Goal: Find specific page/section: Locate a particular part of the current website

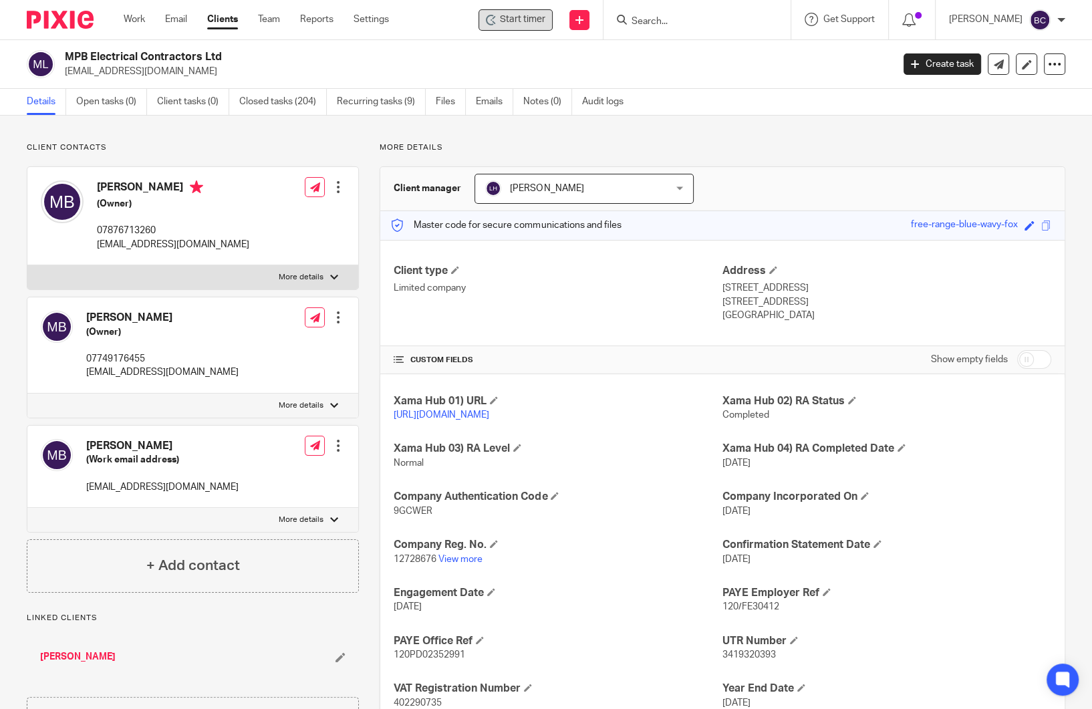
scroll to position [67, 0]
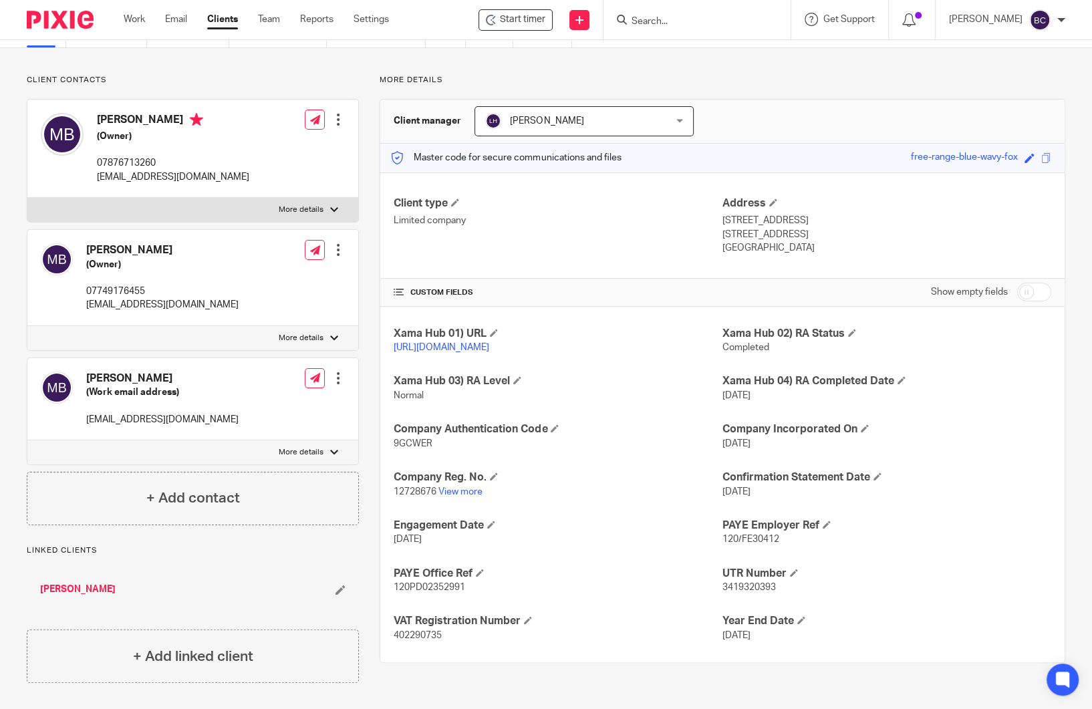
click at [726, 26] on input "Search" at bounding box center [690, 22] width 120 height 12
type input "nexus"
click button "submit" at bounding box center [0, 0] width 0 height 0
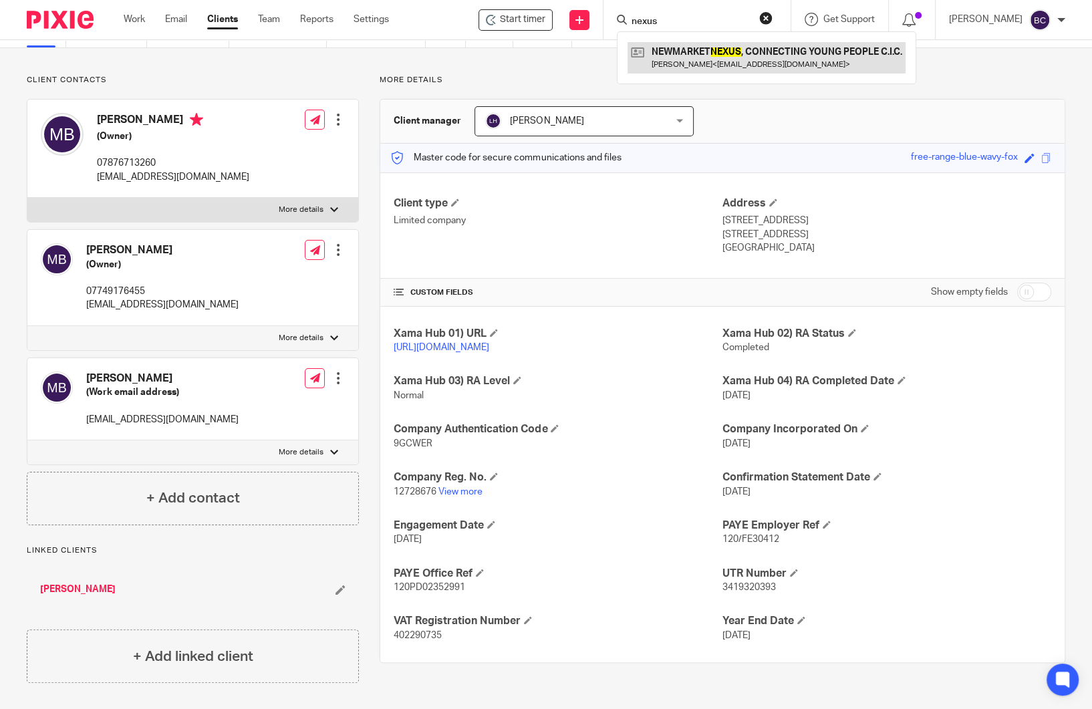
click at [697, 57] on link at bounding box center [766, 57] width 278 height 31
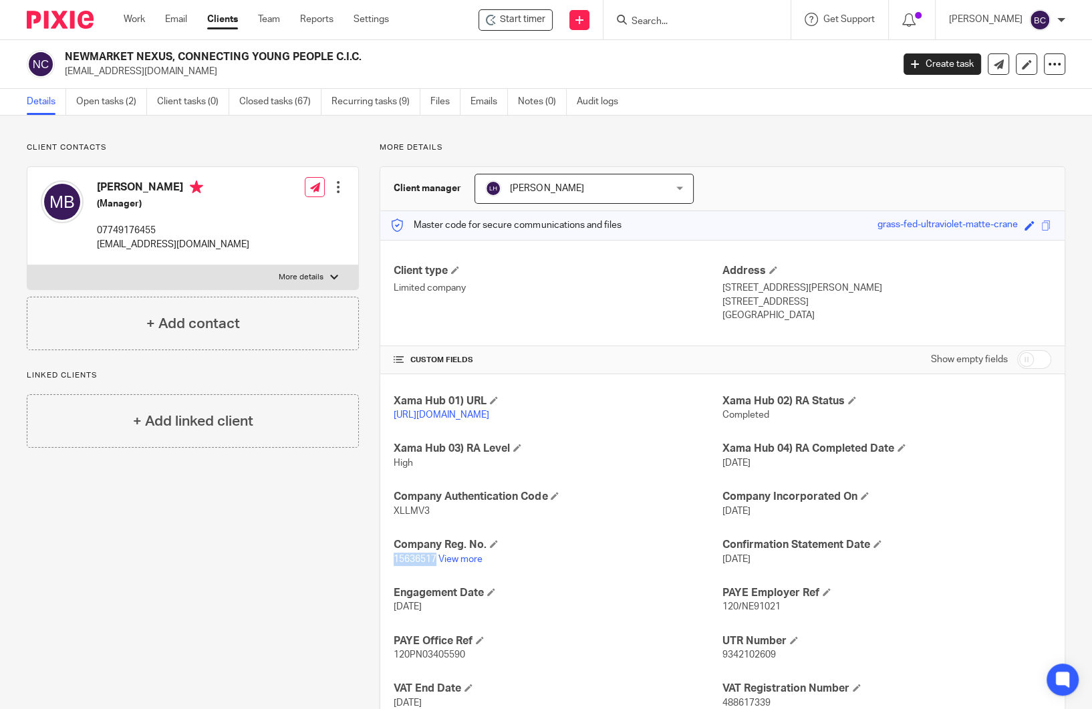
drag, startPoint x: 388, startPoint y: 571, endPoint x: 431, endPoint y: 572, distance: 42.8
click at [431, 572] on div "Xama Hub 01) URL [URL][DOMAIN_NAME] Xama Hub 02) RA Status Completed Xama Hub 0…" at bounding box center [722, 576] width 684 height 404
copy span "15636517"
drag, startPoint x: 392, startPoint y: 523, endPoint x: 424, endPoint y: 521, distance: 31.5
click at [424, 516] on span "XLLMV3" at bounding box center [412, 511] width 36 height 9
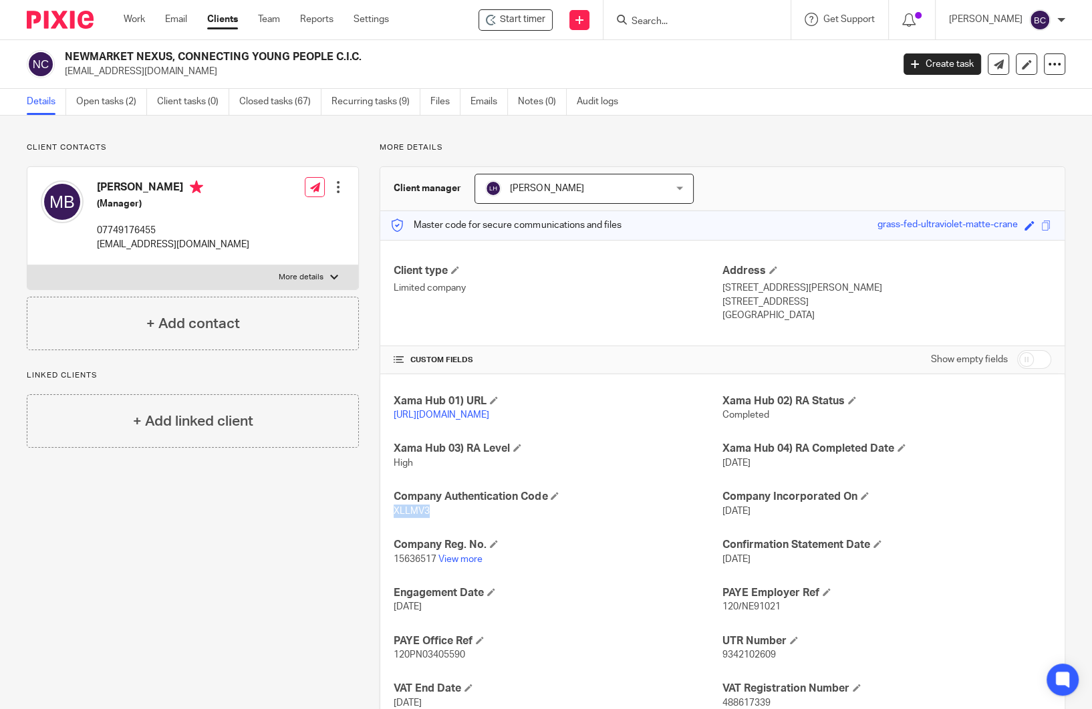
copy span "XLLMV3"
